Goal: Task Accomplishment & Management: Manage account settings

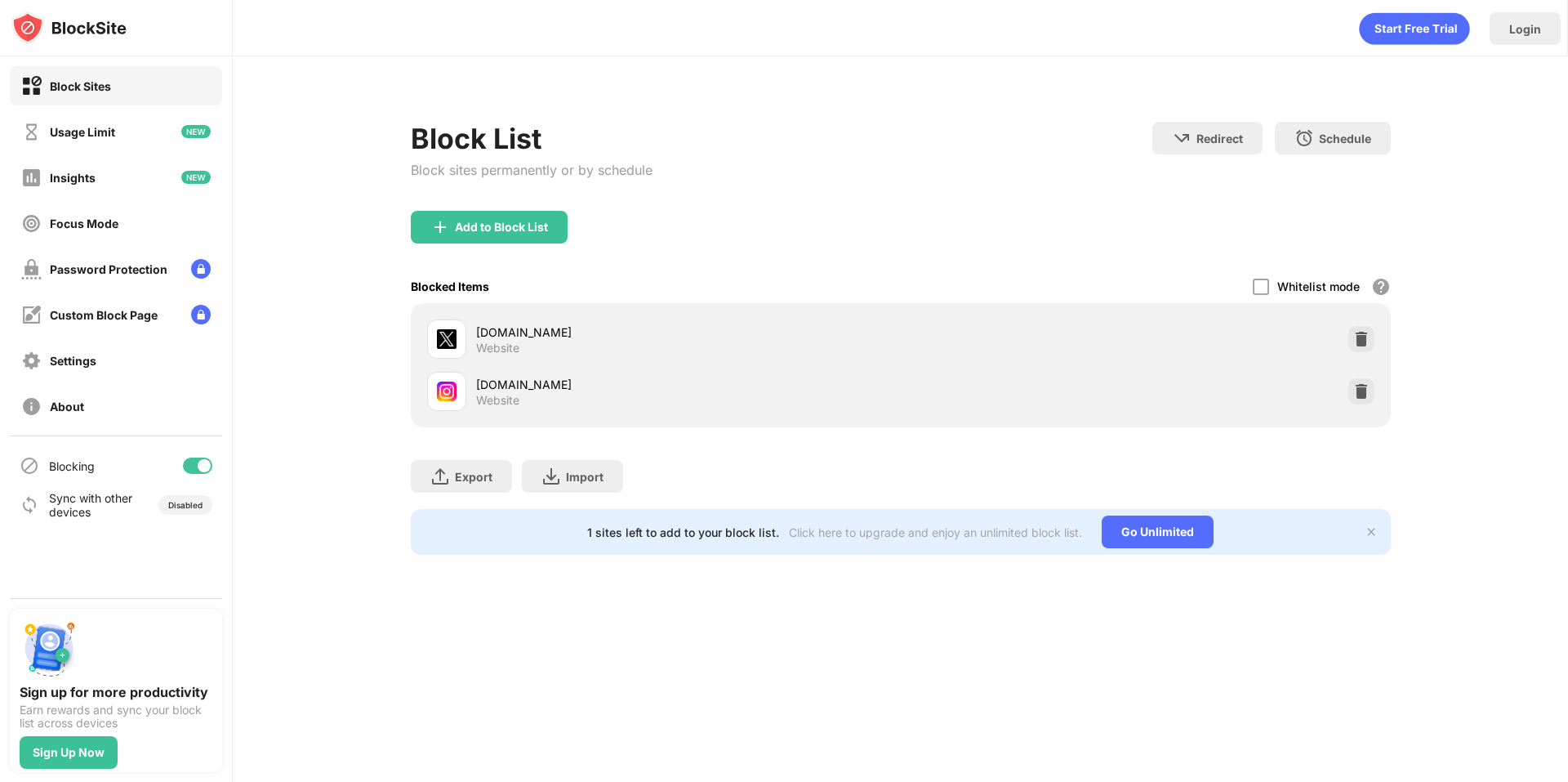
drag, startPoint x: 1367, startPoint y: 343, endPoint x: 1342, endPoint y: 316, distance: 36.8
click at [1366, 343] on img at bounding box center [1361, 339] width 16 height 16
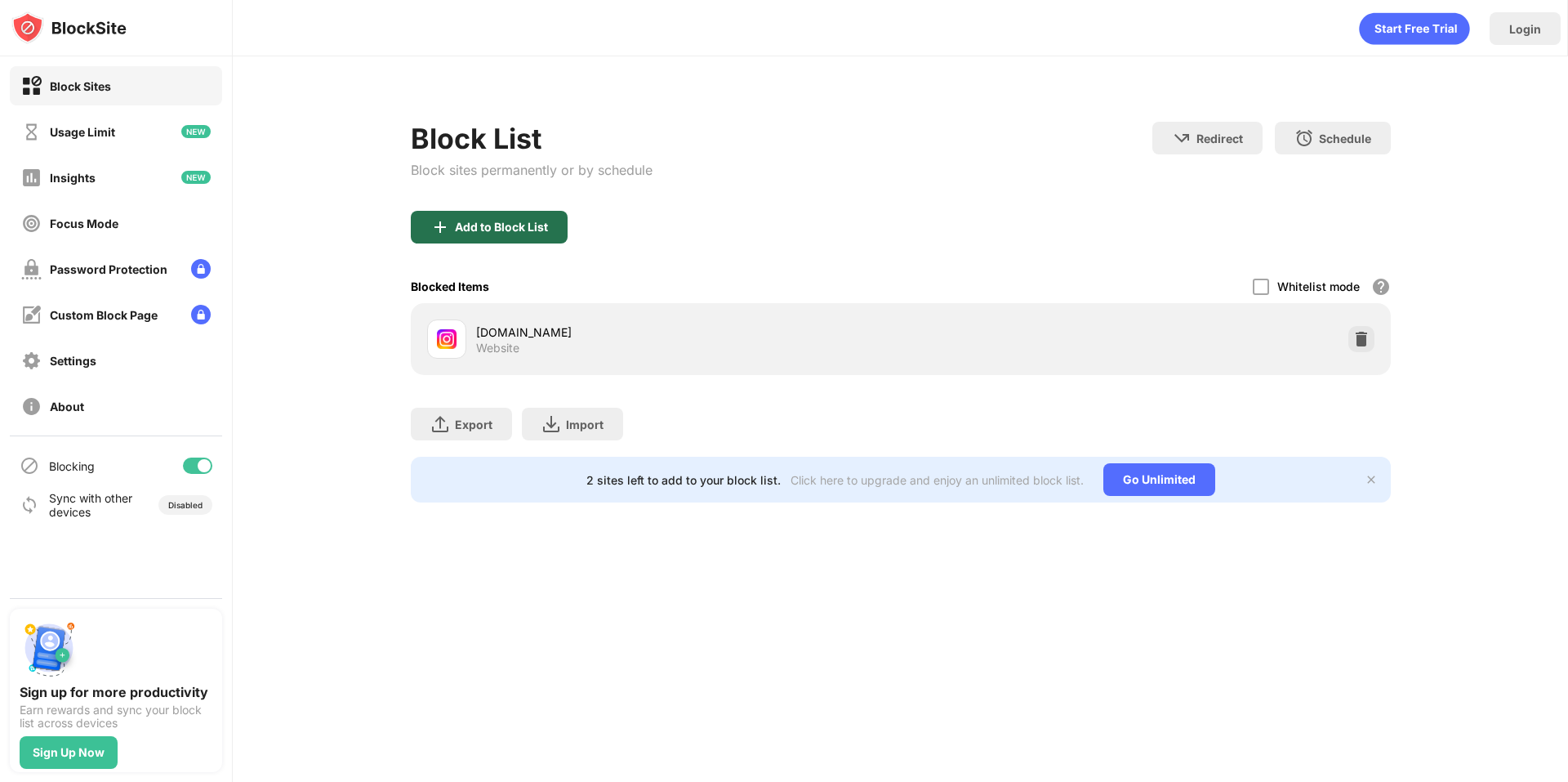
drag, startPoint x: 526, startPoint y: 229, endPoint x: 535, endPoint y: 244, distance: 17.5
click at [538, 244] on div "Add to Block List" at bounding box center [900, 240] width 980 height 58
click at [485, 217] on div "Add to Block List" at bounding box center [489, 227] width 157 height 33
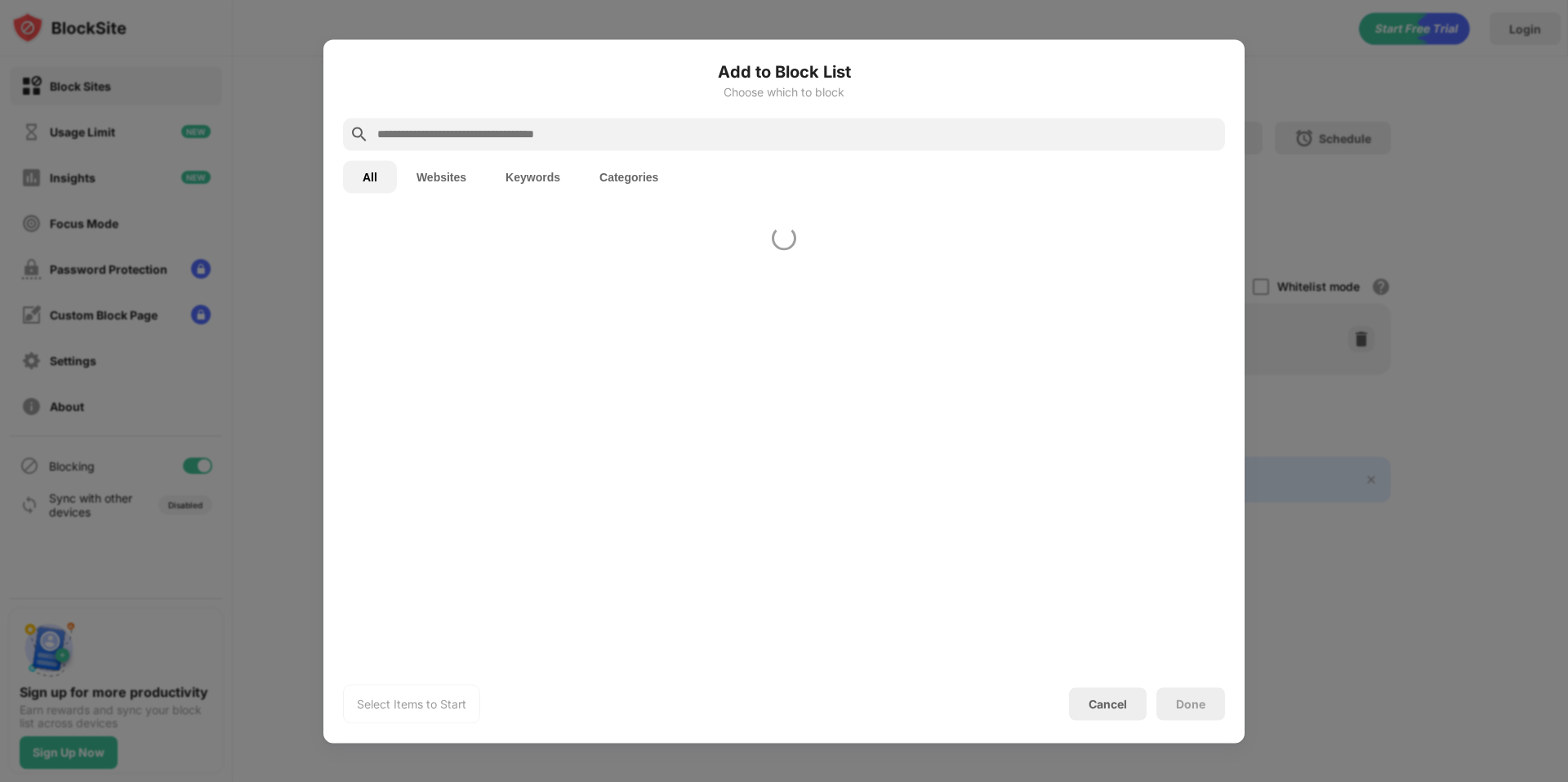
click at [525, 71] on h6 "Add to Block List" at bounding box center [784, 70] width 882 height 25
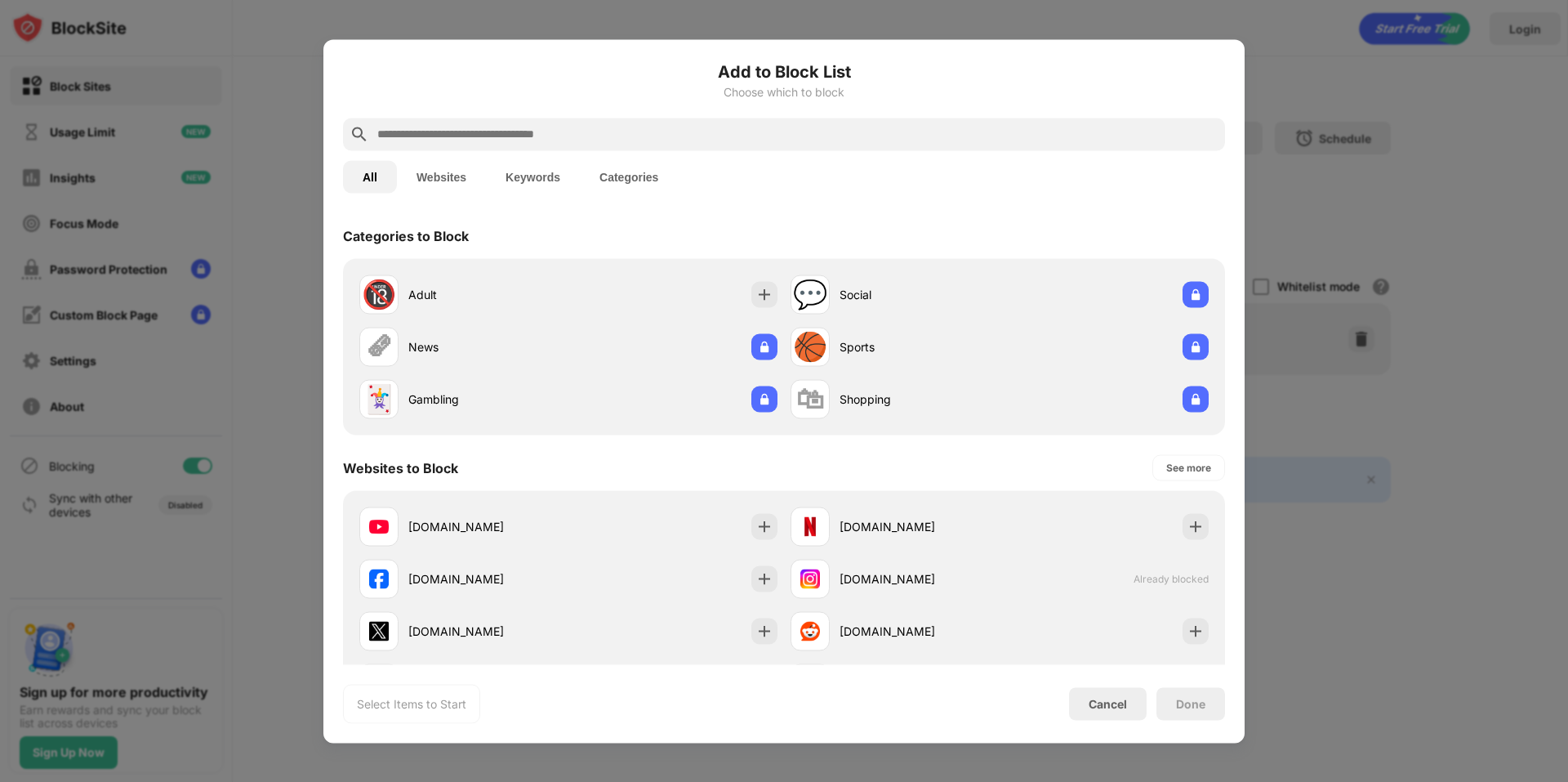
click at [522, 122] on div at bounding box center [784, 134] width 882 height 33
click at [528, 130] on input "text" at bounding box center [796, 133] width 843 height 20
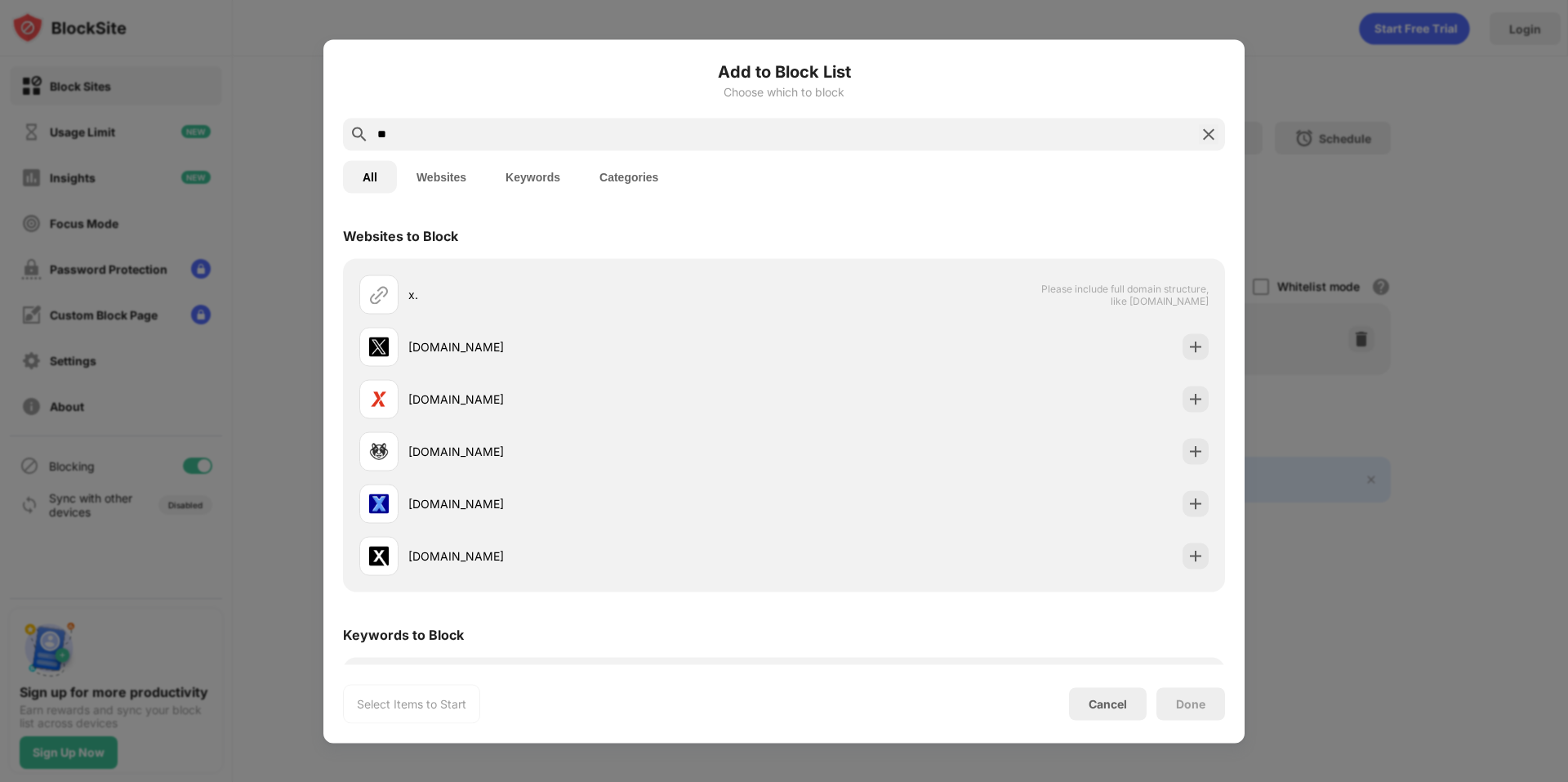
type input "**"
click at [1211, 140] on img at bounding box center [1209, 133] width 20 height 20
